Goal: Transaction & Acquisition: Obtain resource

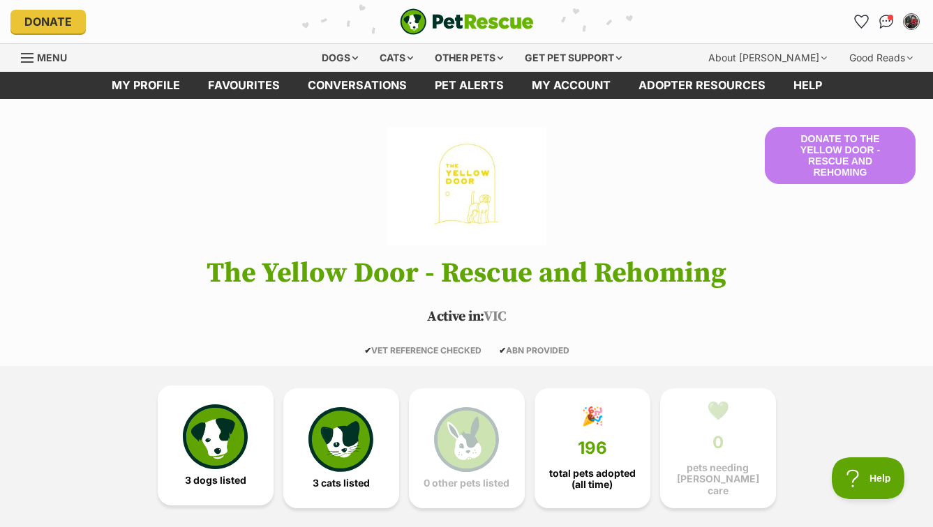
click at [222, 440] on img at bounding box center [215, 437] width 64 height 64
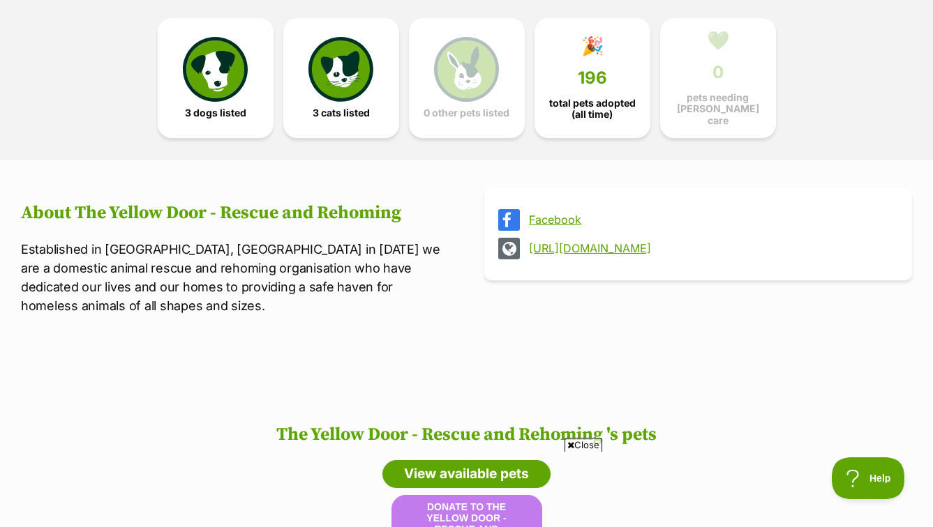
scroll to position [294, 0]
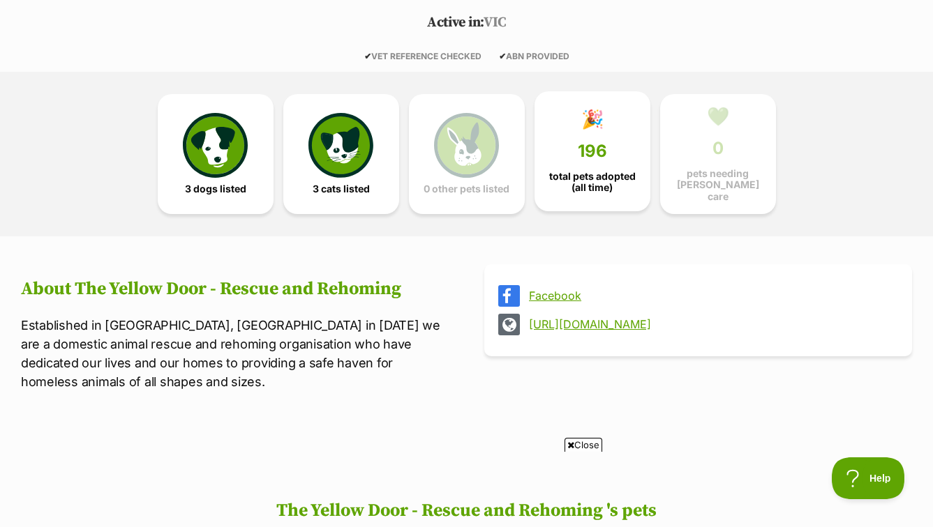
click at [571, 132] on link "🎉 196 total pets adopted (all time)" at bounding box center [592, 151] width 116 height 120
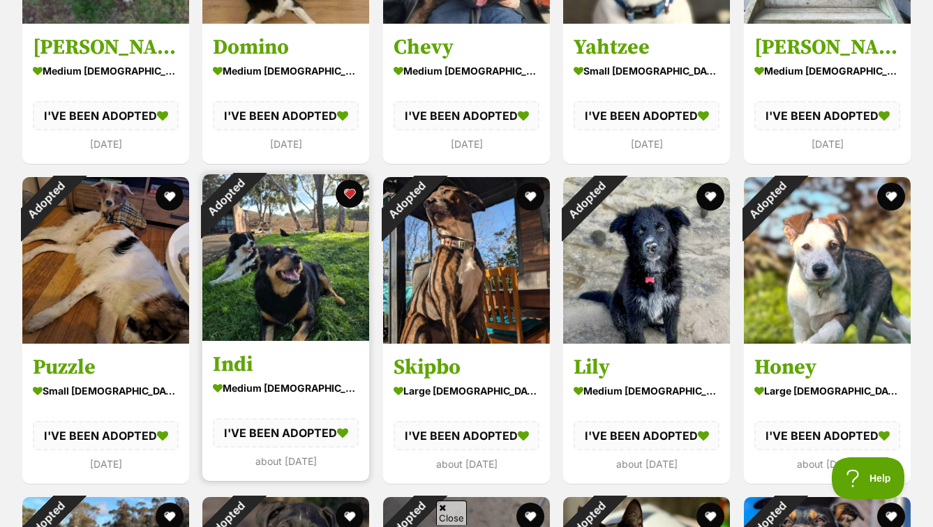
click at [270, 217] on img at bounding box center [285, 257] width 167 height 167
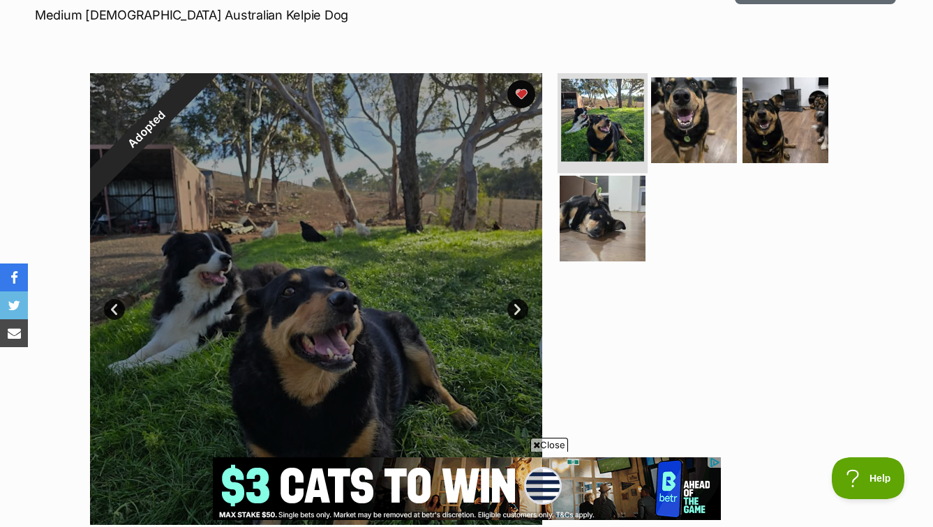
click at [599, 149] on img at bounding box center [602, 120] width 83 height 83
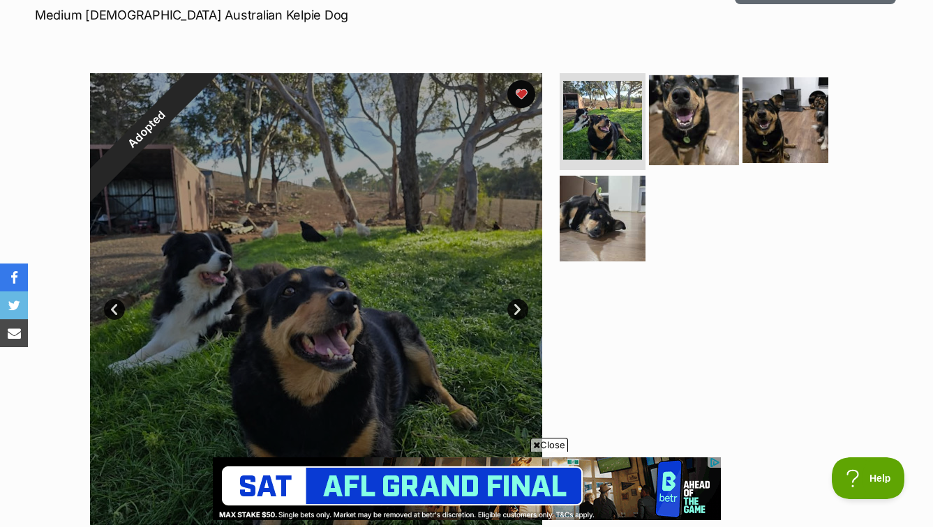
click at [713, 126] on img at bounding box center [694, 120] width 90 height 90
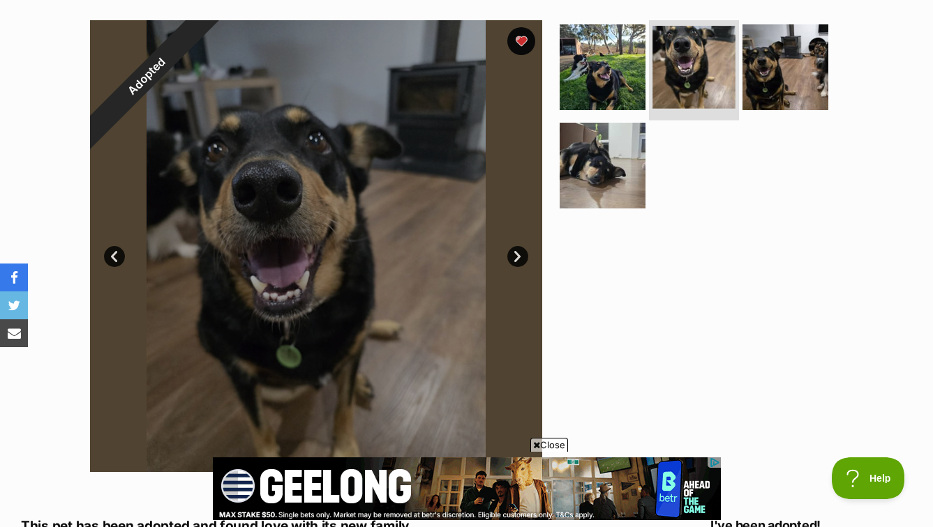
scroll to position [272, 0]
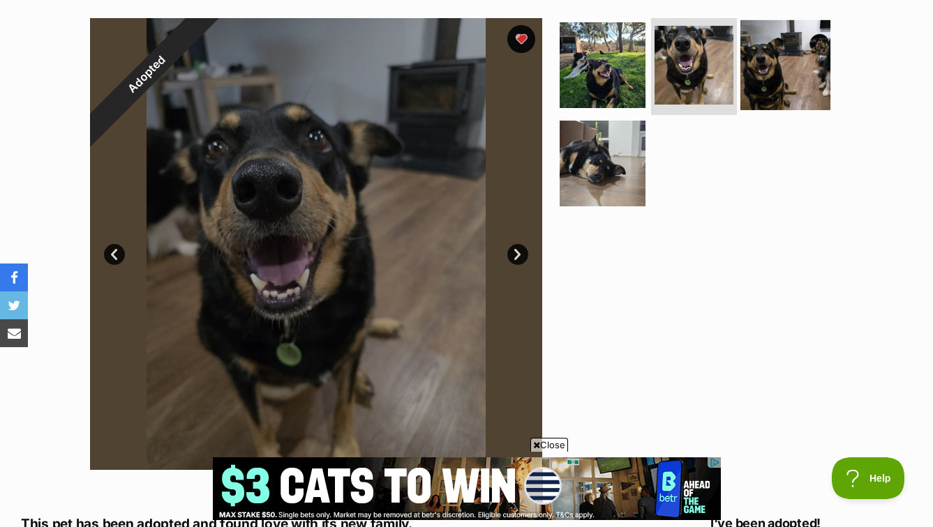
click at [772, 82] on img at bounding box center [785, 65] width 90 height 90
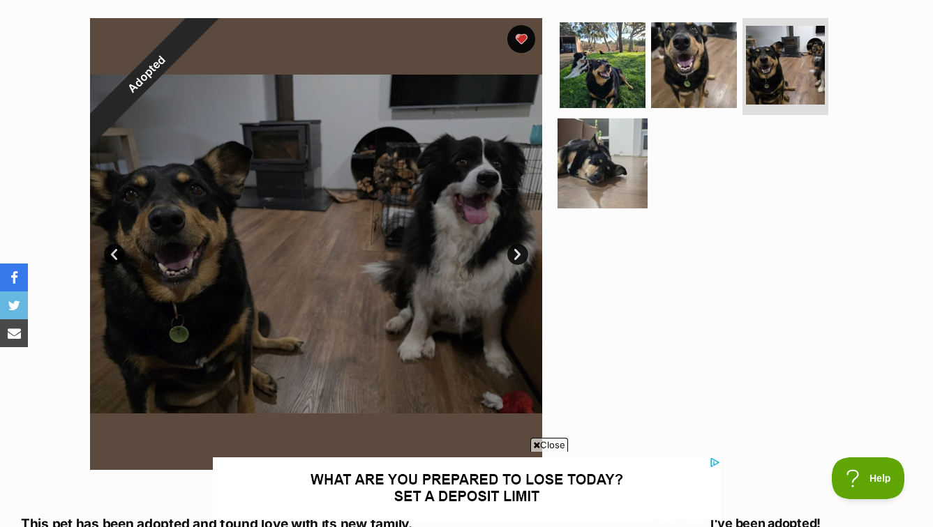
click at [610, 181] on img at bounding box center [602, 164] width 90 height 90
